Goal: Task Accomplishment & Management: Use online tool/utility

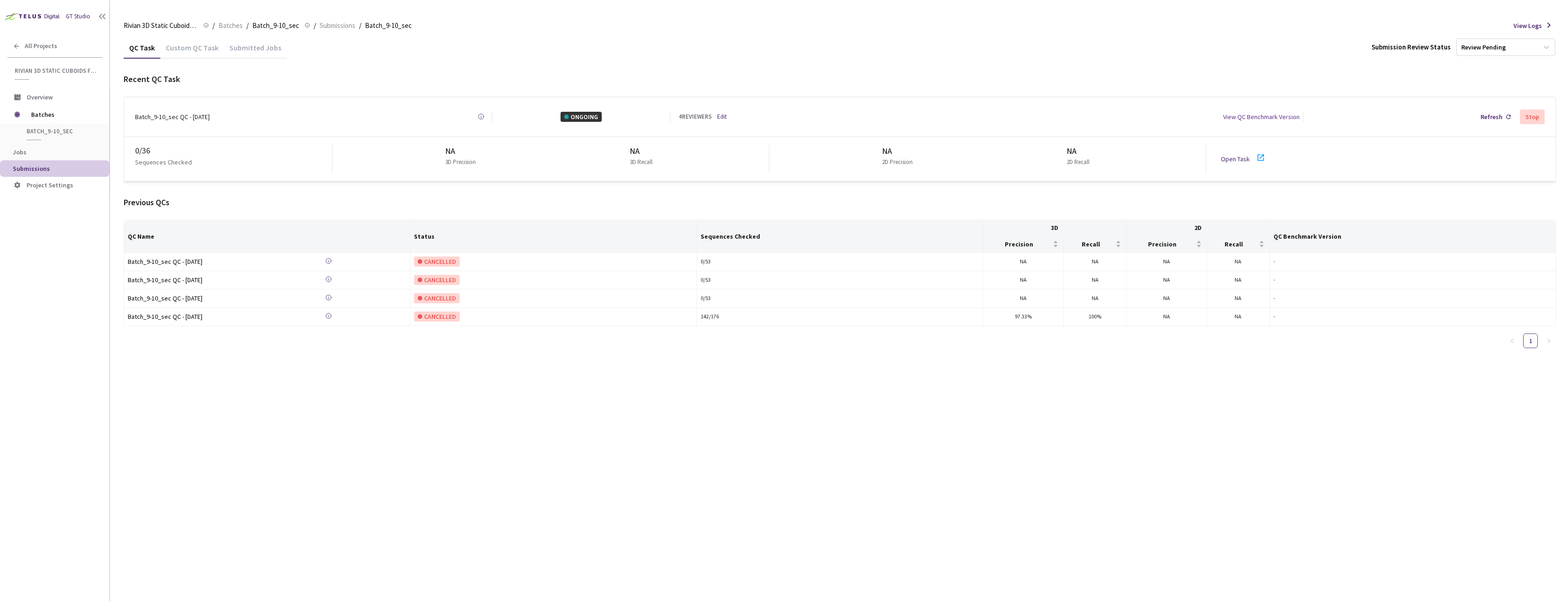
click at [1240, 157] on link "Open Task" at bounding box center [1235, 158] width 29 height 8
click at [1232, 154] on link "Open Task" at bounding box center [1235, 158] width 29 height 8
click at [1103, 59] on div "QC Task Custom QC Task Submitted Jobs Submission Review Status Review Pending R…" at bounding box center [840, 196] width 1432 height 318
click at [1235, 154] on link "Open Task" at bounding box center [1235, 158] width 29 height 8
